Goal: Check status: Check status

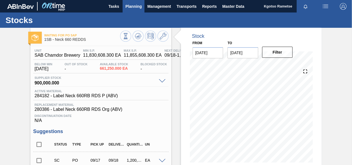
click at [124, 6] on button "Planning" at bounding box center [134, 6] width 22 height 12
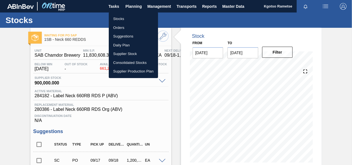
click at [123, 17] on li "Stocks" at bounding box center [133, 18] width 49 height 9
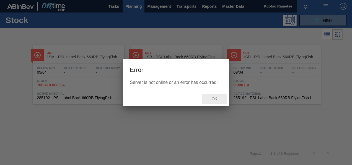
click at [216, 98] on span "Ok" at bounding box center [214, 98] width 14 height 4
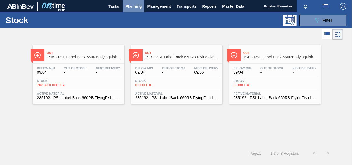
click at [140, 10] on button "Planning" at bounding box center [134, 6] width 22 height 12
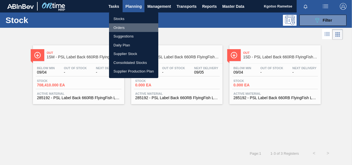
click at [130, 25] on li "Orders" at bounding box center [133, 27] width 49 height 9
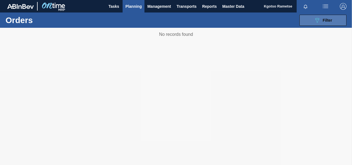
click at [313, 19] on button "089F7B8B-B2A5-4AFE-B5C0-19BA573D28AC Filter" at bounding box center [323, 20] width 47 height 11
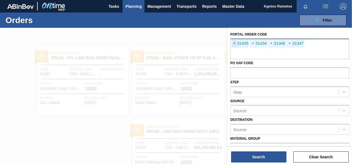
click at [234, 43] on span "×" at bounding box center [234, 43] width 5 height 7
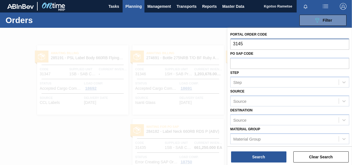
type input "31458"
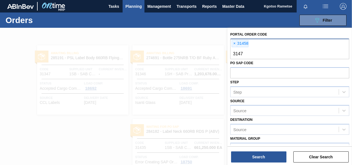
type input "31472"
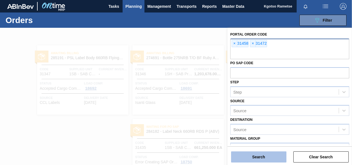
click at [253, 156] on button "Search" at bounding box center [258, 156] width 55 height 11
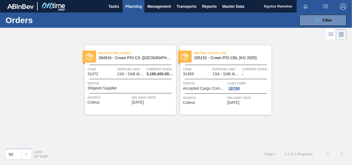
click at [144, 86] on div "Status Shipped Supplier" at bounding box center [131, 85] width 87 height 10
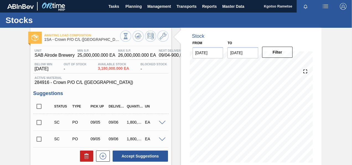
scroll to position [144, 0]
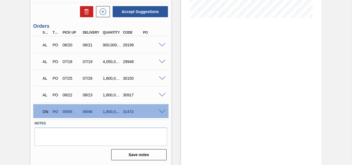
click at [164, 111] on span at bounding box center [162, 111] width 7 height 4
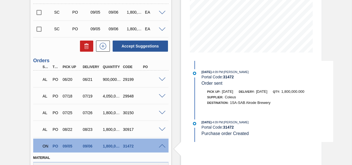
scroll to position [105, 0]
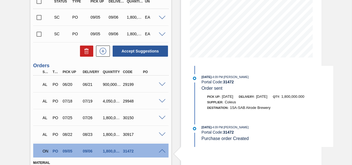
drag, startPoint x: 351, startPoint y: 71, endPoint x: 352, endPoint y: 67, distance: 4.3
click at [352, 67] on main "Tasks Planning Management Transports Reports Master Data Kgotso Rametse Mark al…" at bounding box center [176, 82] width 352 height 165
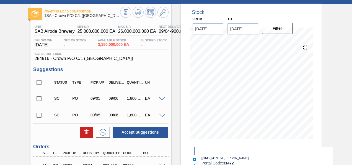
scroll to position [0, 0]
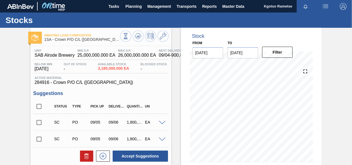
click at [346, 7] on img "button" at bounding box center [343, 6] width 7 height 7
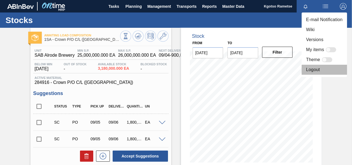
click at [314, 70] on li "Logout" at bounding box center [324, 70] width 45 height 10
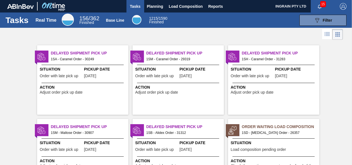
click at [346, 6] on span "button" at bounding box center [343, 6] width 13 height 7
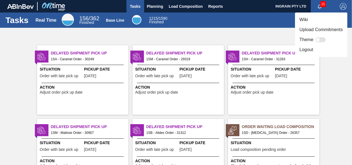
click at [310, 48] on li "Logout" at bounding box center [321, 50] width 52 height 10
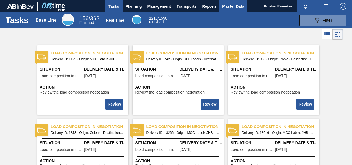
click at [241, 8] on span "Master Data" at bounding box center [233, 6] width 22 height 7
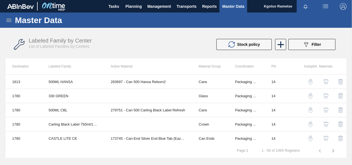
drag, startPoint x: 9, startPoint y: 19, endPoint x: 13, endPoint y: 23, distance: 5.5
click at [13, 23] on div "Master Data" at bounding box center [176, 19] width 352 height 15
click at [10, 19] on icon at bounding box center [8, 20] width 5 height 3
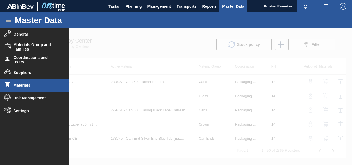
click at [16, 82] on li "Materials" at bounding box center [34, 85] width 69 height 13
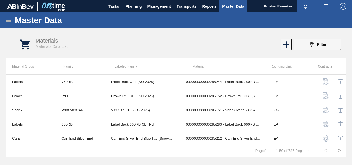
click at [7, 22] on icon at bounding box center [9, 20] width 7 height 7
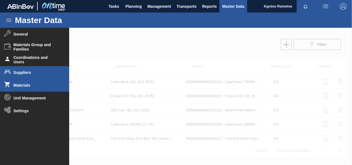
click at [18, 70] on span "Suppliers" at bounding box center [37, 72] width 46 height 4
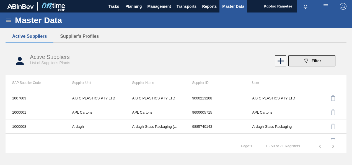
click at [319, 56] on button "089F7B8B-B2A5-4AFE-B5C0-19BA573D28AC Filter" at bounding box center [312, 60] width 47 height 11
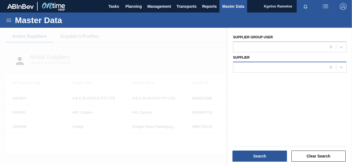
click at [262, 70] on div at bounding box center [279, 67] width 93 height 8
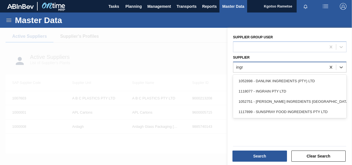
type input "ingra"
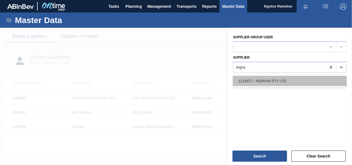
click at [260, 80] on div "1118077 - INGRAIN PTY LTD" at bounding box center [290, 81] width 114 height 10
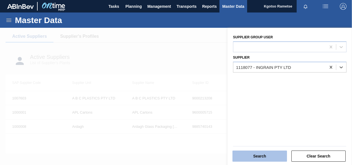
click at [250, 156] on button "Search" at bounding box center [260, 155] width 55 height 11
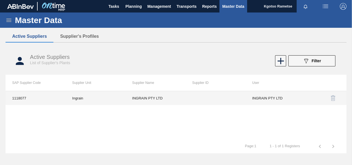
click at [191, 99] on td at bounding box center [216, 98] width 60 height 14
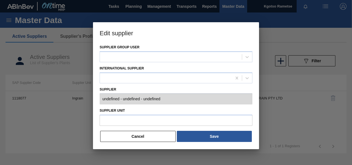
type input "0001118077 - INGRAIN PTY LTD -"
type input "Ingrain"
click at [147, 135] on button "Cancel" at bounding box center [138, 135] width 76 height 11
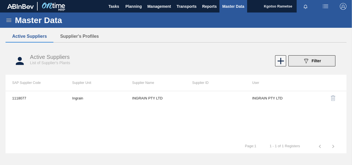
click at [302, 59] on button "089F7B8B-B2A5-4AFE-B5C0-19BA573D28AC Filter" at bounding box center [312, 60] width 47 height 11
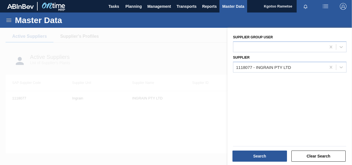
click at [129, 66] on div at bounding box center [176, 110] width 352 height 165
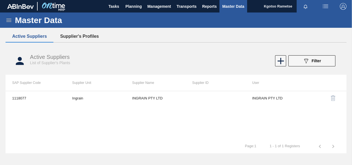
click at [63, 34] on button "Supplier's Profiles" at bounding box center [79, 36] width 52 height 12
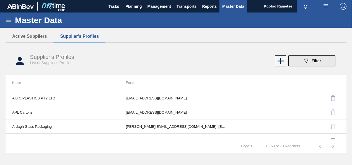
click at [302, 60] on button "089F7B8B-B2A5-4AFE-B5C0-19BA573D28AC Filter" at bounding box center [312, 60] width 47 height 11
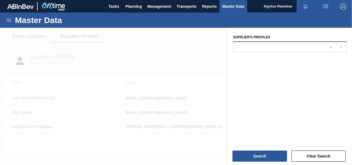
click at [275, 49] on div at bounding box center [279, 47] width 93 height 8
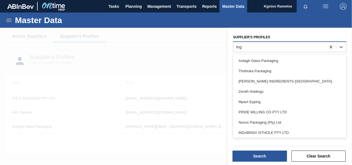
type Profiles "ingr"
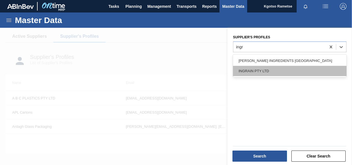
click at [273, 73] on div "INGRAIN PTY LTD" at bounding box center [290, 71] width 114 height 10
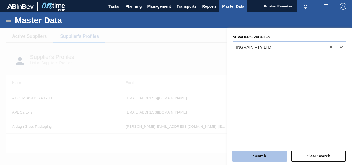
click at [253, 153] on button "Search" at bounding box center [260, 155] width 55 height 11
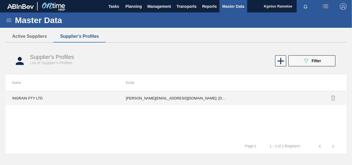
click at [200, 101] on td "d.biggs@courlanders.co.za; tiisetso.mphahlele@ingrainsa.com; Busi.Kunene@ingrai…" at bounding box center [176, 98] width 114 height 14
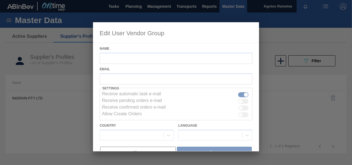
type input "INGRAIN PTY LTD"
checkbox input "true"
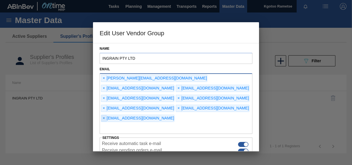
click at [107, 115] on span "×" at bounding box center [103, 118] width 5 height 7
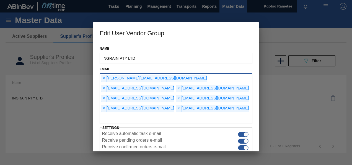
click at [255, 89] on div "Name INGRAIN PTY LTD Email × d.biggs@courlanders.co.za × tiisetso.mphahlele@ing…" at bounding box center [176, 97] width 166 height 108
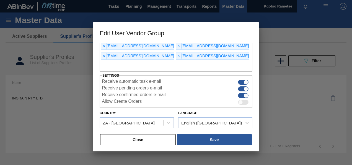
scroll to position [52, 0]
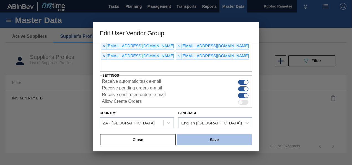
click at [210, 137] on button "Save" at bounding box center [214, 139] width 75 height 11
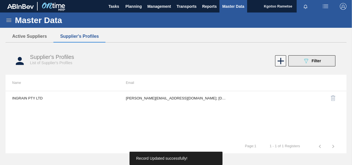
click at [302, 57] on button "089F7B8B-B2A5-4AFE-B5C0-19BA573D28AC Filter" at bounding box center [312, 60] width 47 height 11
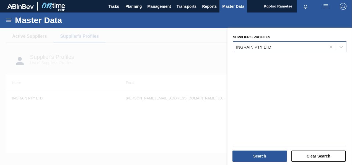
click at [295, 45] on div "INGRAIN PTY LTD" at bounding box center [279, 47] width 93 height 8
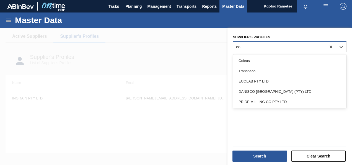
type Profiles "col"
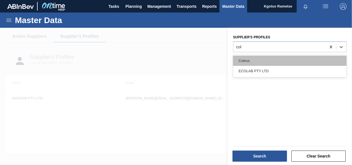
click at [274, 61] on div "Coleus" at bounding box center [290, 60] width 114 height 10
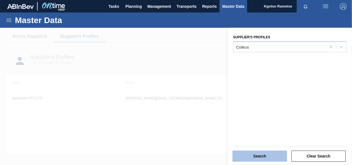
click at [239, 155] on button "Search" at bounding box center [260, 155] width 55 height 11
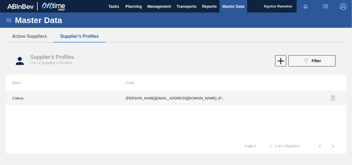
click at [216, 96] on td "edmond.nyathi@coleus.co.za; Shawin.Betchoo@coleus.co.za; vitordolabela@gmail.co…" at bounding box center [176, 98] width 114 height 14
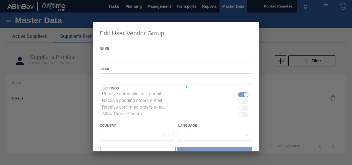
type input "Coleus"
checkbox input "true"
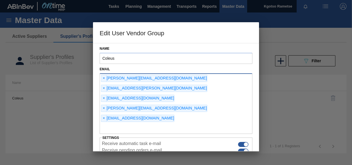
click at [196, 101] on div "× edmond.nyathi@coleus.co.za × Shawin.Betchoo@coleus.co.za × vitordolabela@gmai…" at bounding box center [176, 103] width 153 height 61
type input "kgotso.rametse201@gmail.com"
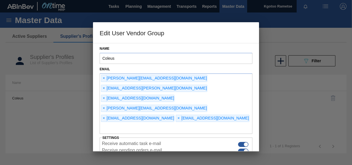
click at [255, 86] on div "Name Coleus Email × edmond.nyathi@coleus.co.za × Shawin.Betchoo@coleus.co.za × …" at bounding box center [176, 97] width 166 height 108
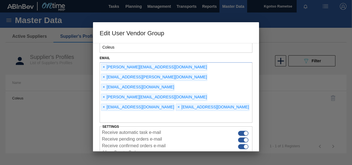
scroll to position [42, 0]
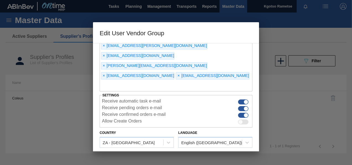
click at [197, 153] on button "Save" at bounding box center [214, 158] width 75 height 11
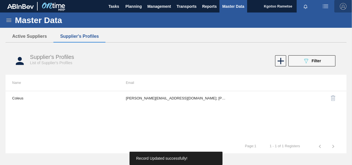
click at [345, 8] on img "button" at bounding box center [343, 6] width 7 height 7
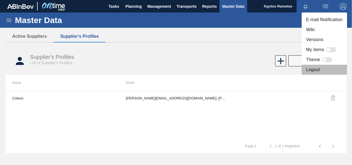
click at [308, 72] on li "Logout" at bounding box center [324, 70] width 45 height 10
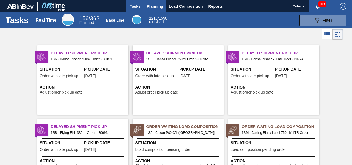
click at [158, 9] on span "Planning" at bounding box center [155, 6] width 16 height 7
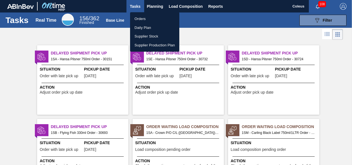
click at [148, 17] on li "Orders" at bounding box center [154, 18] width 49 height 9
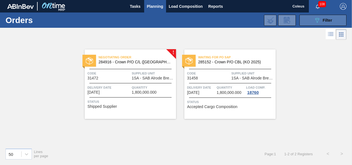
click at [307, 23] on button "089F7B8B-B2A5-4AFE-B5C0-19BA573D28AC Filter" at bounding box center [323, 20] width 47 height 11
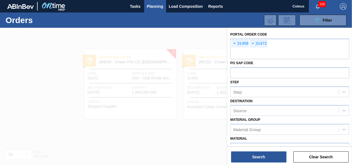
click at [201, 71] on div at bounding box center [176, 110] width 352 height 165
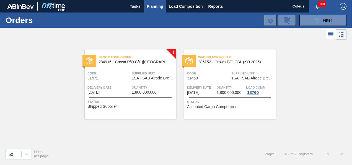
click at [222, 59] on span "Waiting for PO SAP" at bounding box center [237, 57] width 78 height 6
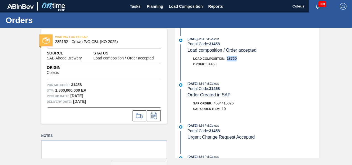
drag, startPoint x: 238, startPoint y: 56, endPoint x: 226, endPoint y: 61, distance: 12.9
click at [226, 61] on div "Load Composition : 18760" at bounding box center [254, 59] width 132 height 6
copy span "18760"
click at [183, 6] on span "Load Composition" at bounding box center [186, 6] width 34 height 7
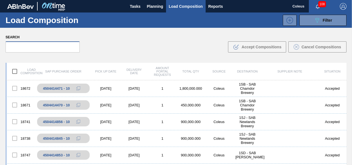
click at [45, 44] on input "text" at bounding box center [43, 46] width 74 height 11
paste input "18760"
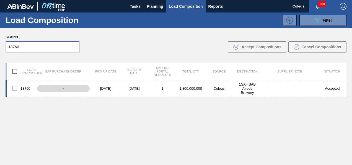
type input "18760"
click at [15, 90] on div at bounding box center [15, 88] width 12 height 12
click at [14, 88] on div at bounding box center [15, 88] width 12 height 12
click at [99, 87] on div "[DATE]" at bounding box center [106, 88] width 28 height 4
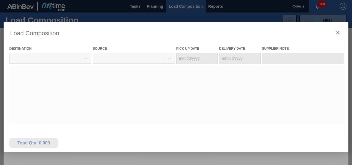
type Date "[DATE]"
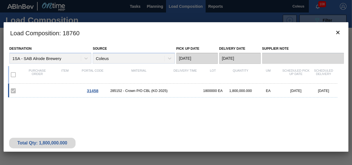
click at [90, 91] on span "31458" at bounding box center [93, 90] width 12 height 5
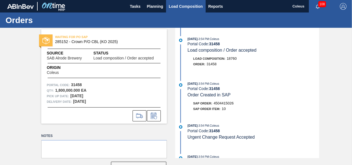
click at [179, 5] on span "Load Composition" at bounding box center [186, 6] width 34 height 7
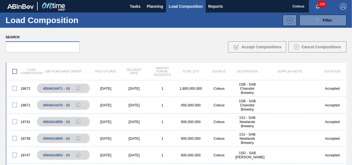
click at [36, 44] on input "text" at bounding box center [43, 46] width 74 height 11
paste input "18760"
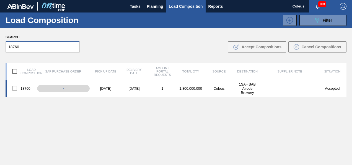
type input "18760"
click at [14, 87] on div at bounding box center [15, 88] width 12 height 12
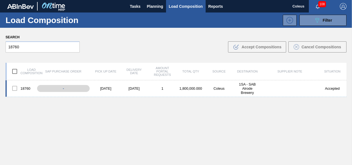
click at [14, 87] on div at bounding box center [15, 88] width 12 height 12
click at [13, 74] on input "checkbox" at bounding box center [15, 71] width 12 height 12
checkbox input "false"
click at [14, 91] on div at bounding box center [15, 88] width 12 height 12
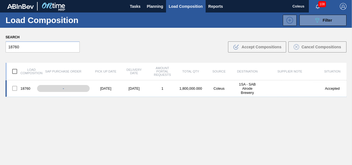
click at [16, 90] on div at bounding box center [15, 88] width 12 height 12
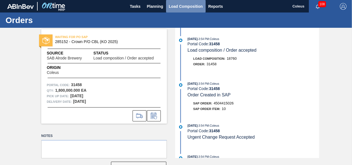
click at [172, 11] on button "Load Composition" at bounding box center [186, 6] width 40 height 12
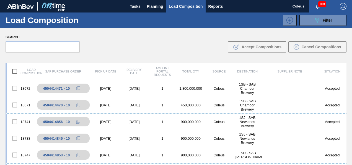
click at [0, 0] on html "Tasks Planning Load Composition Reports Coleus 108 Mark all as read Load Compos…" at bounding box center [176, 0] width 352 height 0
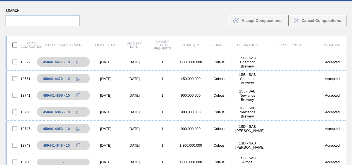
scroll to position [40, 0]
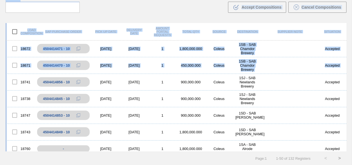
click at [0, 0] on html "Tasks Planning Load Composition Reports Coleus 108 Mark all as read Load Compos…" at bounding box center [176, 0] width 352 height 0
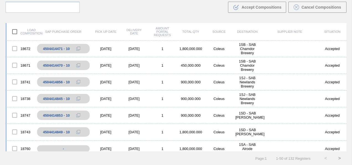
click at [348, 100] on div "Load composition SAP Purchase Order Pick up Date Delivery Date Amount Portal Re…" at bounding box center [176, 91] width 352 height 147
click at [16, 149] on div at bounding box center [15, 148] width 12 height 12
click at [17, 148] on div at bounding box center [15, 148] width 12 height 12
click at [348, 75] on div "Load composition SAP Purchase Order Pick up Date Delivery Date Amount Portal Re…" at bounding box center [176, 91] width 352 height 147
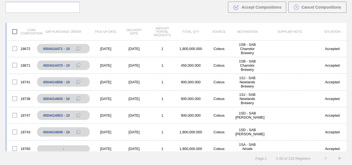
click at [0, 0] on html "Tasks Planning Load Composition Reports Coleus 108 Mark all as read Load Compos…" at bounding box center [176, 0] width 352 height 0
click at [341, 158] on button ">" at bounding box center [340, 158] width 14 height 14
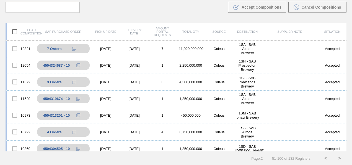
click at [323, 160] on button "<" at bounding box center [326, 158] width 14 height 14
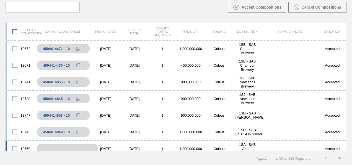
click at [72, 150] on div "-" at bounding box center [67, 148] width 61 height 10
click at [15, 147] on div at bounding box center [15, 148] width 12 height 12
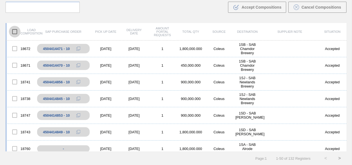
click at [15, 28] on input "checkbox" at bounding box center [15, 32] width 12 height 12
click at [14, 33] on input "checkbox" at bounding box center [15, 32] width 12 height 12
checkbox input "false"
click at [16, 146] on div at bounding box center [15, 148] width 12 height 12
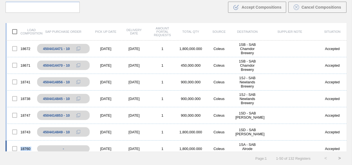
click at [16, 146] on div at bounding box center [15, 148] width 12 height 12
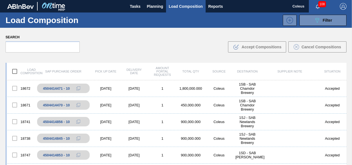
click at [153, 45] on div "Search .b{fill:var(--color-action-default)} Accept Compositions Cancel Composit…" at bounding box center [176, 43] width 352 height 30
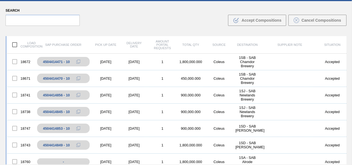
scroll to position [40, 0]
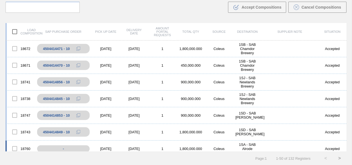
click at [13, 149] on div at bounding box center [15, 148] width 12 height 12
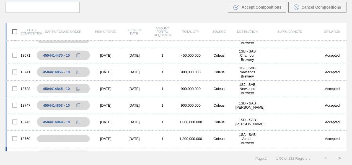
click at [13, 149] on div "18748 4504414854 - 10 09/05/2025 09/05/2025 1 1,800,000.000 Coleus 1SD - SAB Ro…" at bounding box center [176, 155] width 341 height 17
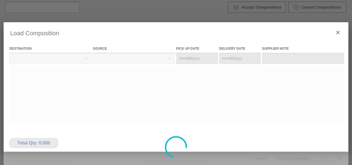
type Date "[DATE]"
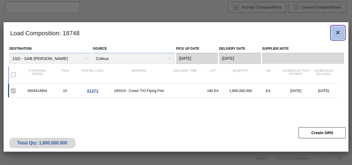
click at [338, 30] on icon "botão de ícone" at bounding box center [338, 32] width 7 height 7
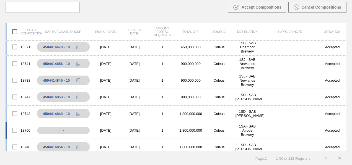
click at [16, 132] on div at bounding box center [15, 130] width 12 height 12
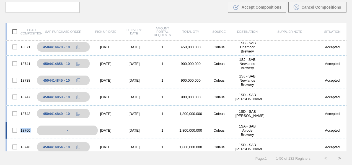
drag, startPoint x: 16, startPoint y: 132, endPoint x: 63, endPoint y: 130, distance: 47.1
click at [63, 130] on div "-" at bounding box center [67, 130] width 61 height 10
click at [69, 129] on div "-" at bounding box center [67, 130] width 61 height 10
click at [13, 130] on div at bounding box center [15, 130] width 12 height 12
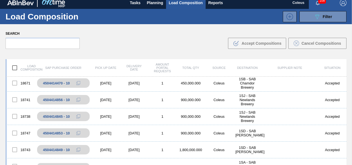
scroll to position [0, 0]
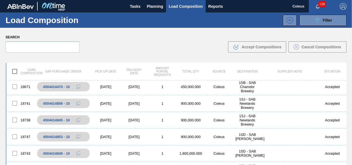
click at [174, 12] on div "Load Composition 089F7B8B-B2A5-4AFE-B5C0-19BA573D28AC Filter" at bounding box center [176, 19] width 352 height 15
click at [174, 7] on span "Load Composition" at bounding box center [186, 6] width 34 height 7
click at [153, 9] on span "Planning" at bounding box center [155, 6] width 16 height 7
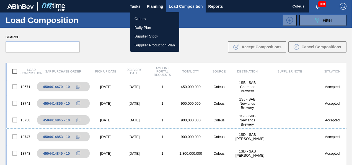
click at [143, 20] on li "Orders" at bounding box center [154, 18] width 49 height 9
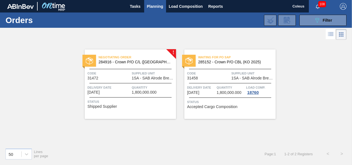
click at [208, 89] on span "Delivery Date" at bounding box center [201, 87] width 28 height 6
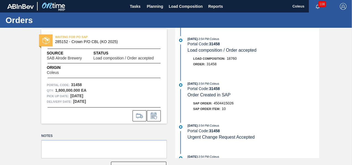
click at [319, 62] on div "WAITING FOR PO SAP 285152 - Crown P/O CBL (KO 2025) Source SAB Alrode Brewery S…" at bounding box center [176, 93] width 352 height 130
click at [319, 61] on div "WAITING FOR PO SAP 285152 - Crown P/O CBL (KO 2025) Source SAB Alrode Brewery S…" at bounding box center [176, 93] width 352 height 130
click at [151, 6] on span "Planning" at bounding box center [155, 6] width 16 height 7
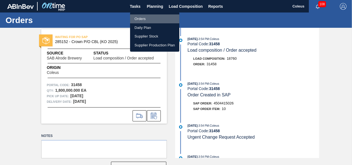
click at [142, 17] on li "Orders" at bounding box center [154, 18] width 49 height 9
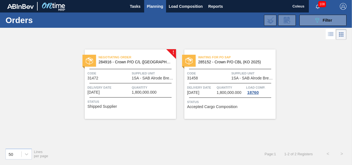
click at [215, 77] on div "Code 31458" at bounding box center [208, 75] width 43 height 10
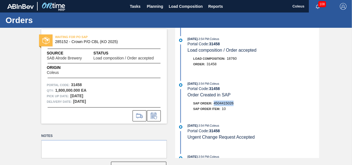
drag, startPoint x: 234, startPoint y: 103, endPoint x: 215, endPoint y: 104, distance: 19.4
click at [215, 104] on div "SAP Order: 4504415026" at bounding box center [254, 103] width 132 height 6
copy span "4504415026"
drag, startPoint x: 318, startPoint y: 30, endPoint x: 321, endPoint y: 53, distance: 23.2
click at [321, 53] on div "WAITING FOR PO SAP 285152 - Crown P/O CBL (KO 2025) Source SAB Alrode Brewery S…" at bounding box center [176, 93] width 352 height 130
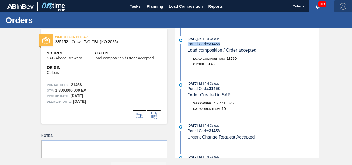
click at [343, 9] on img "button" at bounding box center [343, 6] width 7 height 7
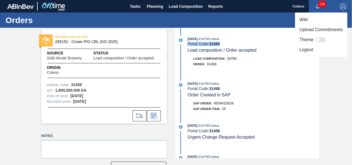
click at [304, 51] on li "Logout" at bounding box center [321, 50] width 52 height 10
